Goal: Information Seeking & Learning: Learn about a topic

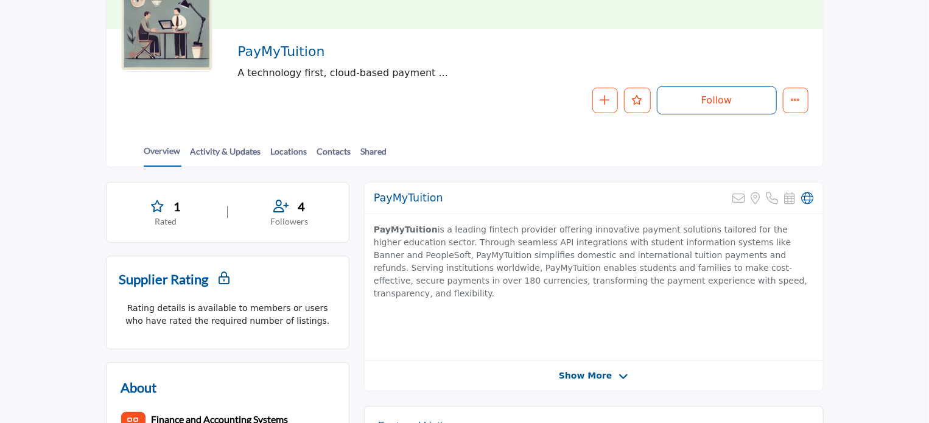
scroll to position [183, 0]
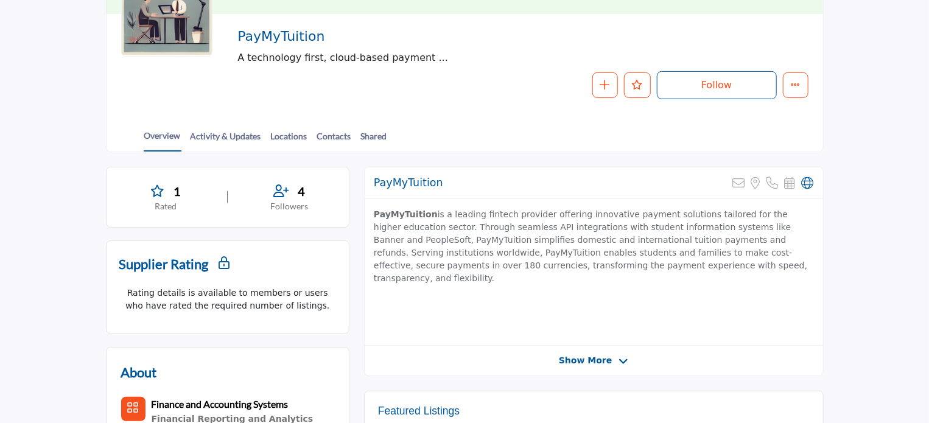
click at [441, 216] on p "PayMyTuition is a leading fintech provider offering innovative payment solution…" at bounding box center [594, 246] width 440 height 77
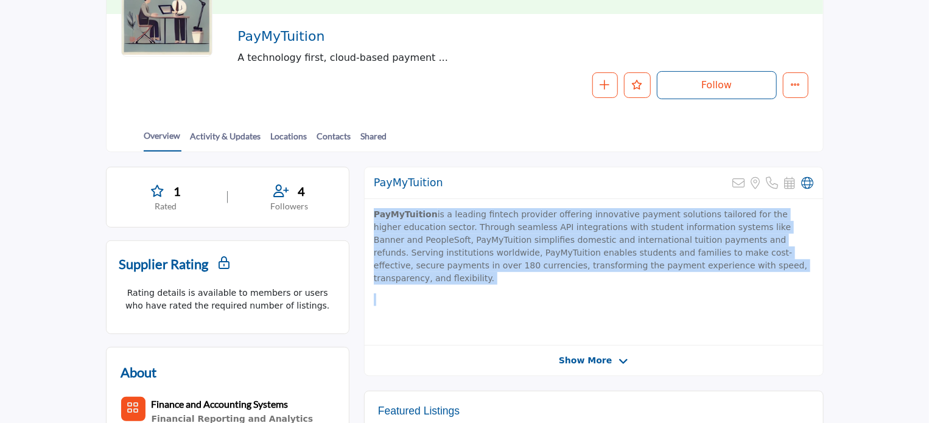
click at [441, 216] on p "PayMyTuition is a leading fintech provider offering innovative payment solution…" at bounding box center [594, 246] width 440 height 77
click at [521, 226] on p "PayMyTuition is a leading fintech provider offering innovative payment solution…" at bounding box center [594, 246] width 440 height 77
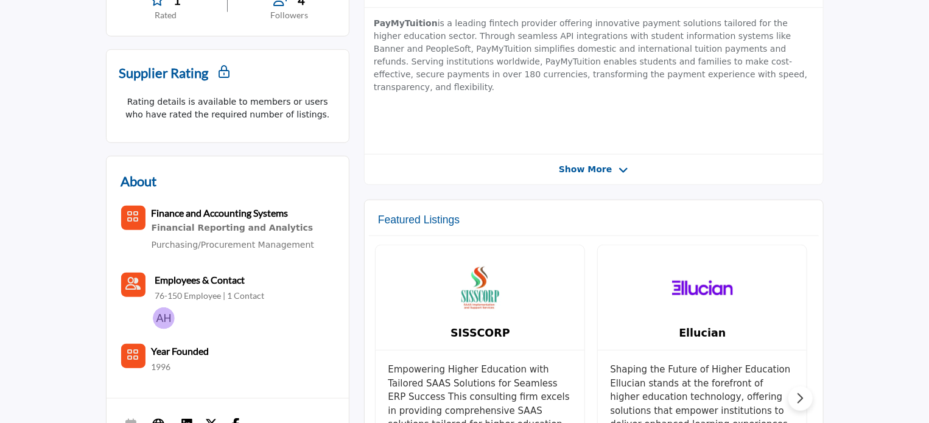
scroll to position [426, 0]
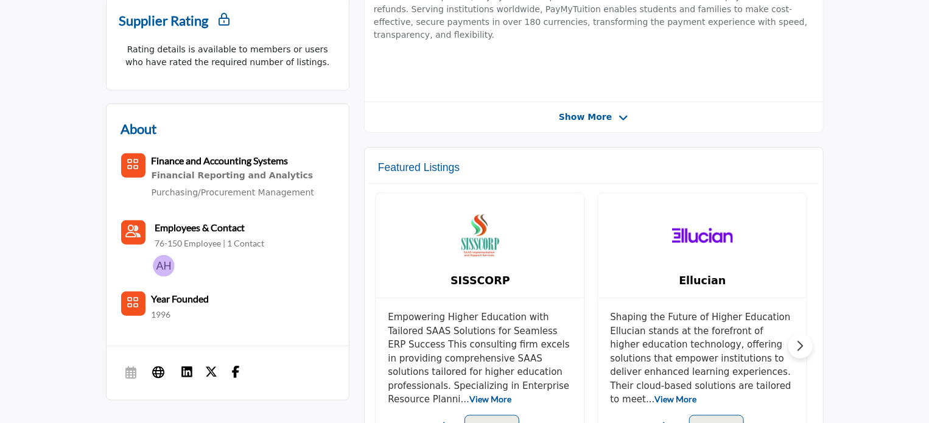
click at [600, 111] on span "Show More" at bounding box center [585, 117] width 53 height 13
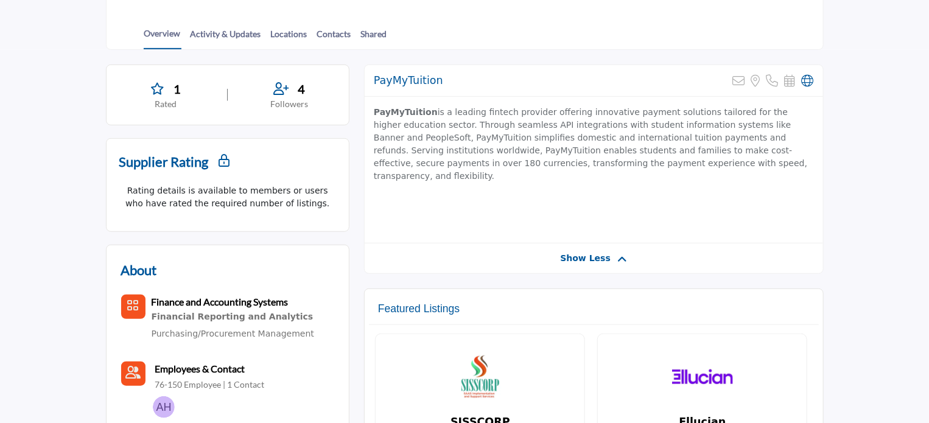
scroll to position [304, 0]
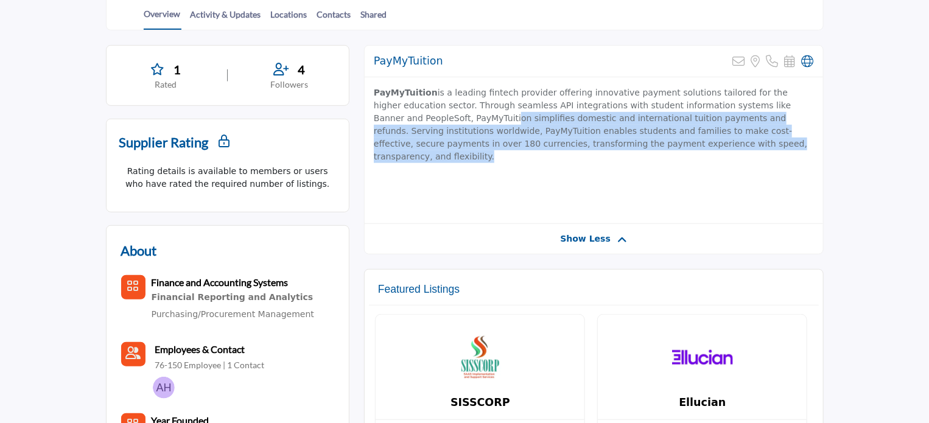
drag, startPoint x: 414, startPoint y: 117, endPoint x: 673, endPoint y: 147, distance: 260.4
click at [672, 147] on p "PayMyTuition is a leading fintech provider offering innovative payment solution…" at bounding box center [594, 124] width 440 height 77
click at [689, 149] on p "PayMyTuition is a leading fintech provider offering innovative payment solution…" at bounding box center [594, 124] width 440 height 77
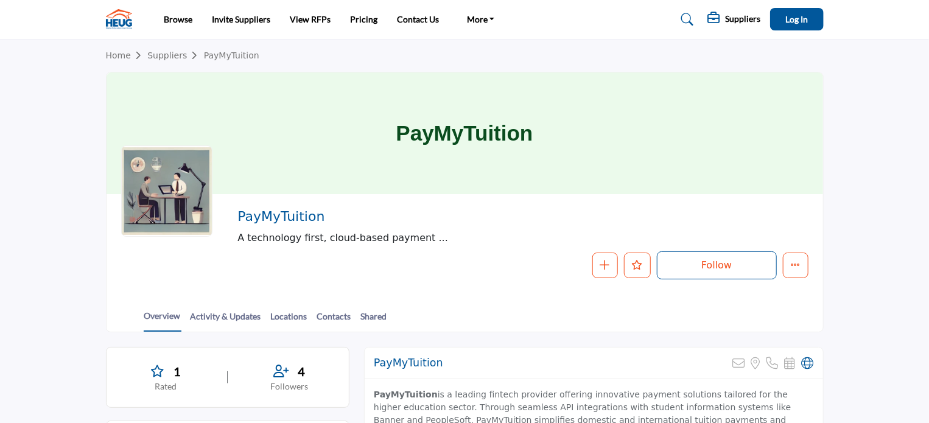
scroll to position [0, 0]
